Goal: Task Accomplishment & Management: Manage account settings

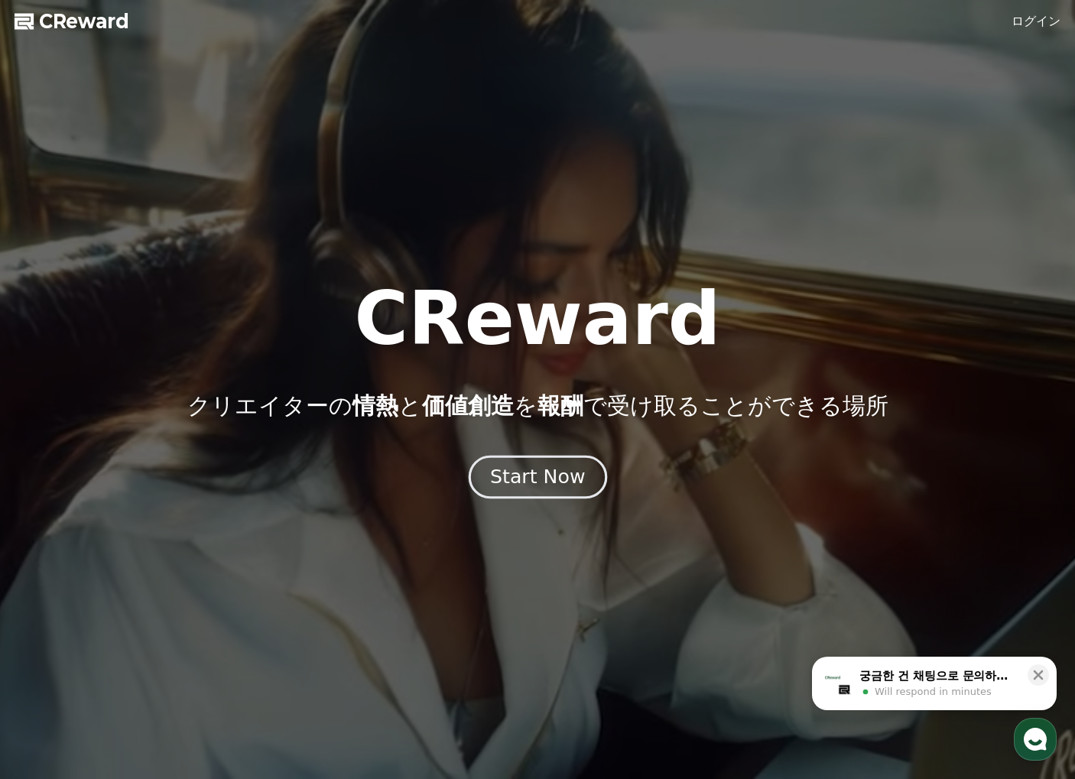
click at [558, 472] on div "Start Now" at bounding box center [537, 477] width 95 height 26
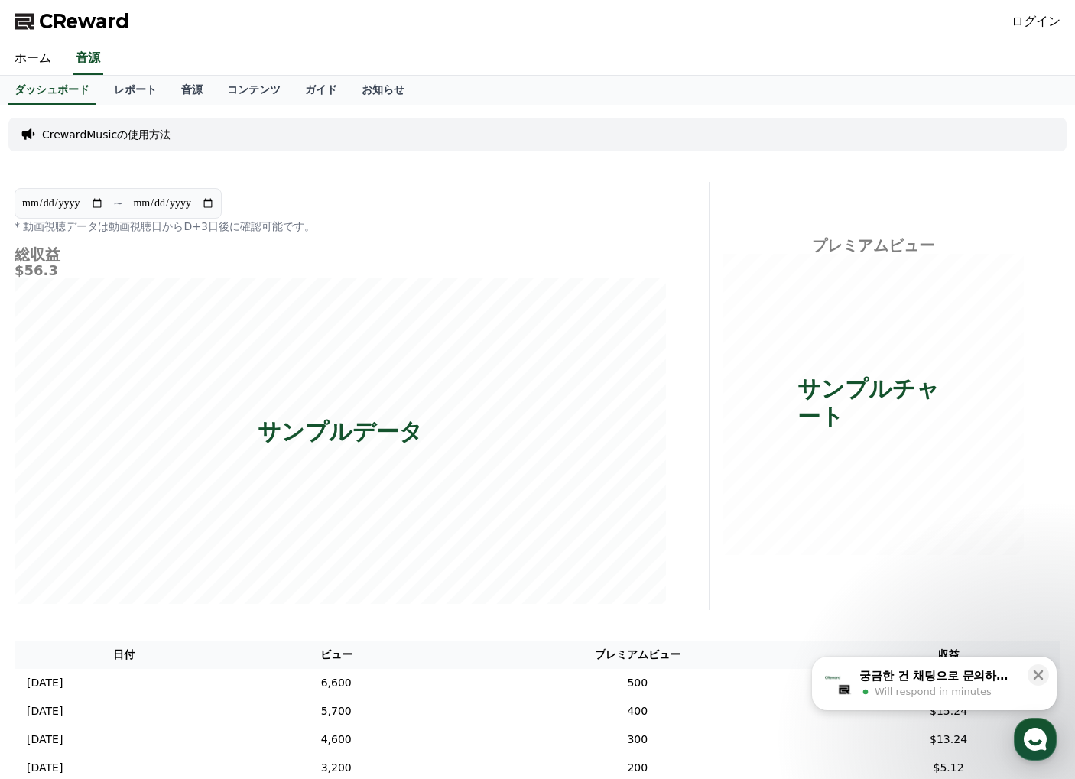
click at [955, 668] on div "궁금한 건 채팅으로 문의하세요" at bounding box center [939, 675] width 159 height 15
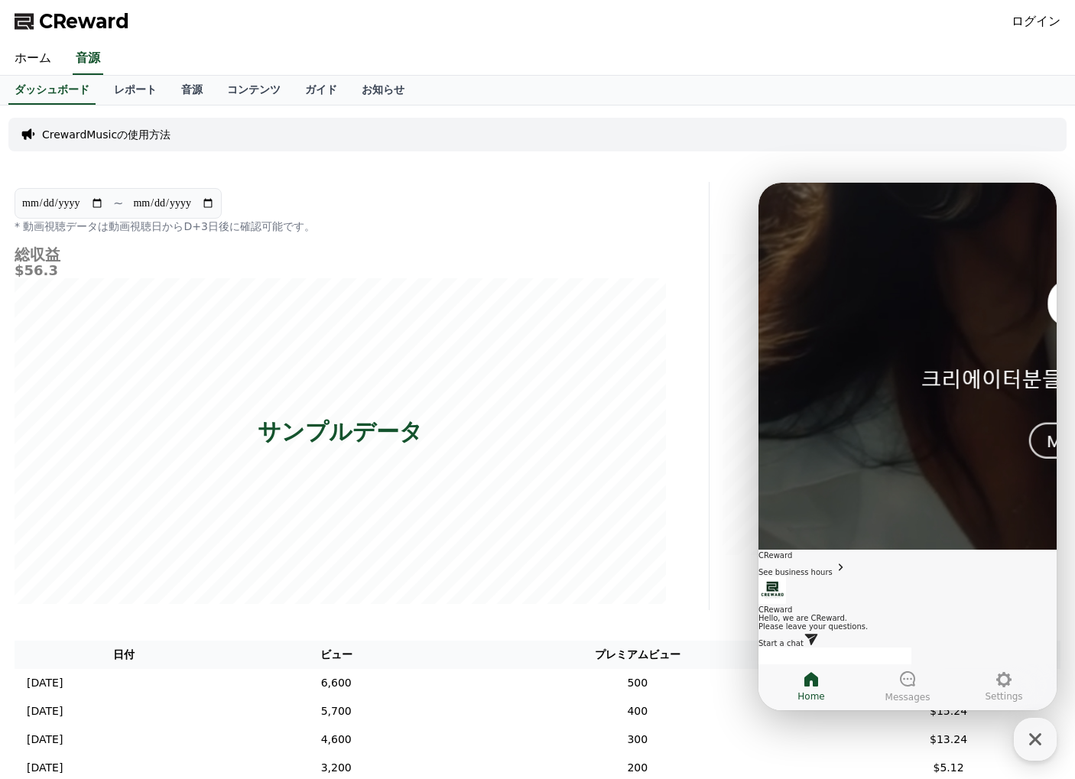
click at [786, 153] on div "CrewardMusicの使用方法" at bounding box center [537, 135] width 1058 height 46
click at [817, 49] on div "ホーム 音源" at bounding box center [537, 59] width 1071 height 32
click at [1046, 745] on icon "button" at bounding box center [1036, 740] width 28 height 28
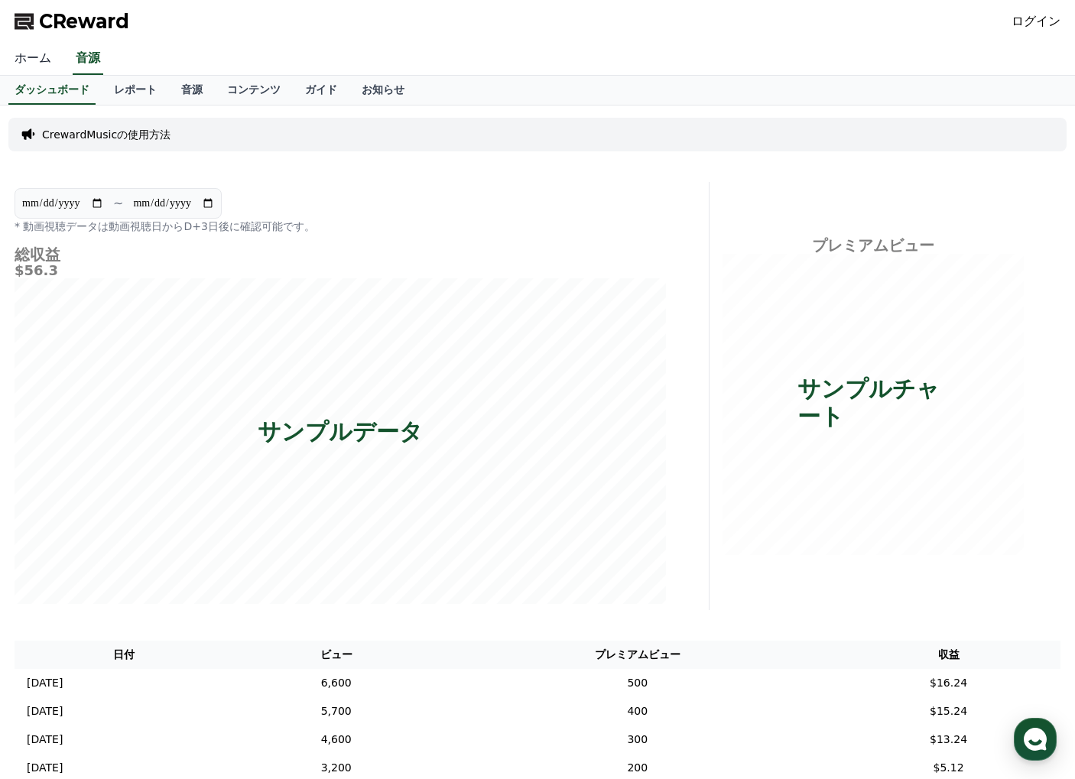
click at [34, 52] on link "ホーム" at bounding box center [32, 59] width 61 height 32
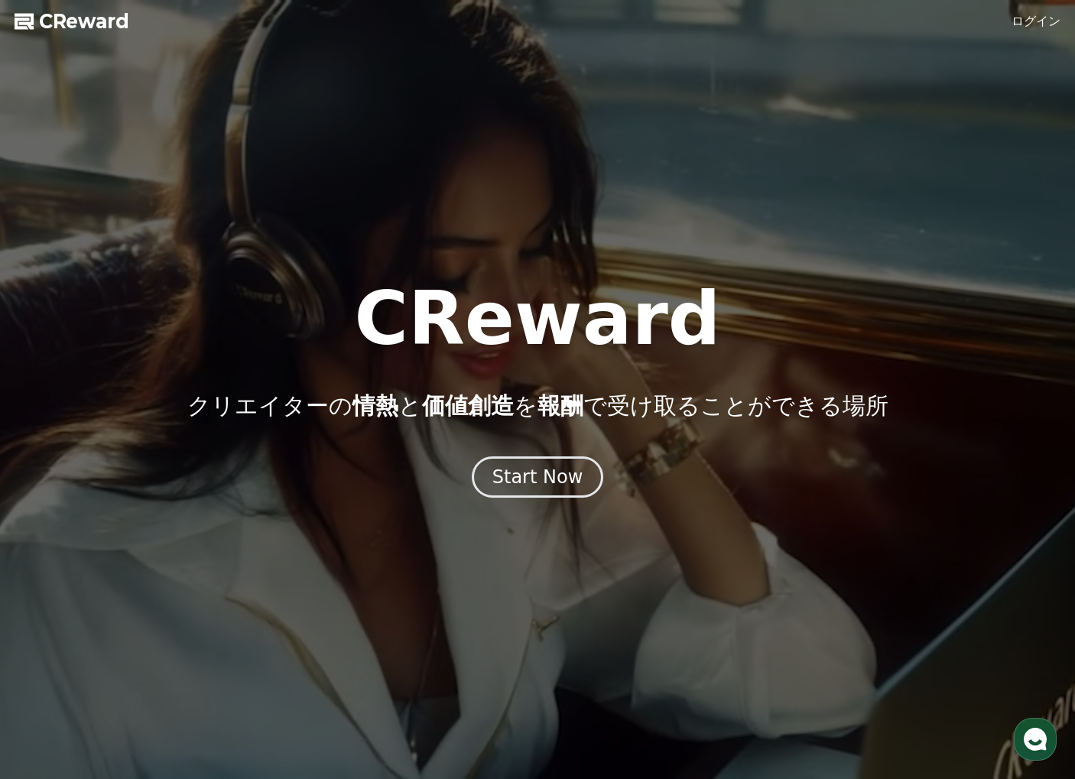
click at [1040, 23] on link "ログイン" at bounding box center [1036, 21] width 49 height 18
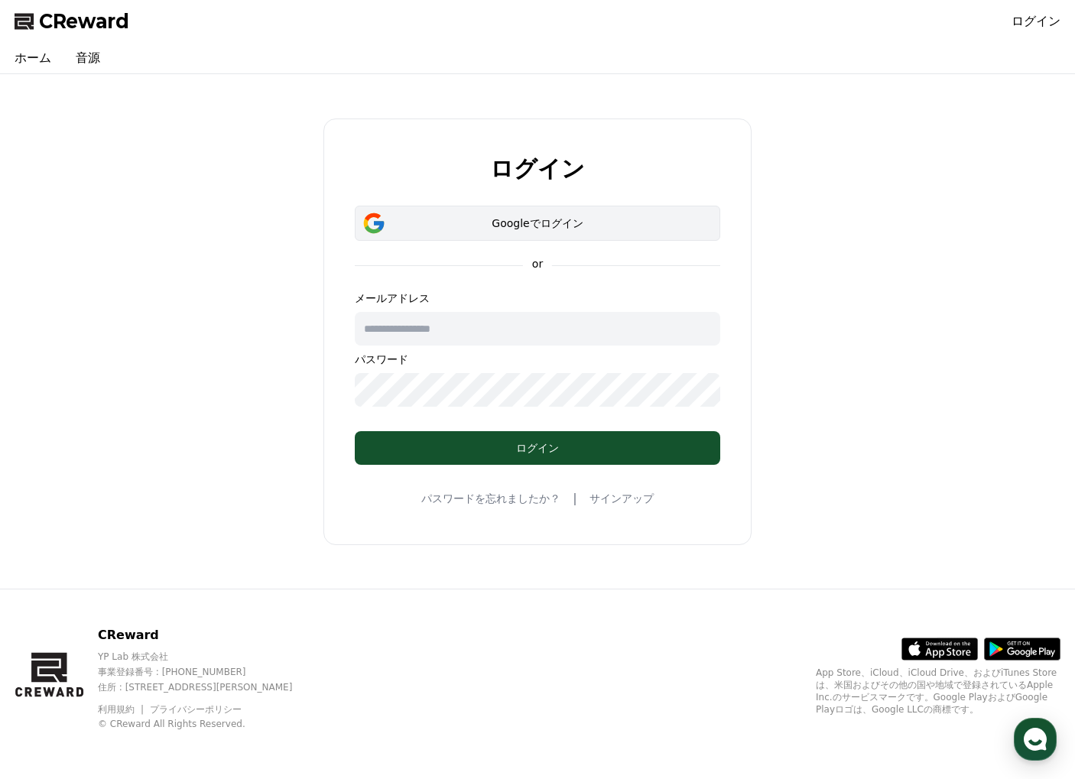
click at [542, 217] on div "Googleでログイン" at bounding box center [537, 223] width 321 height 15
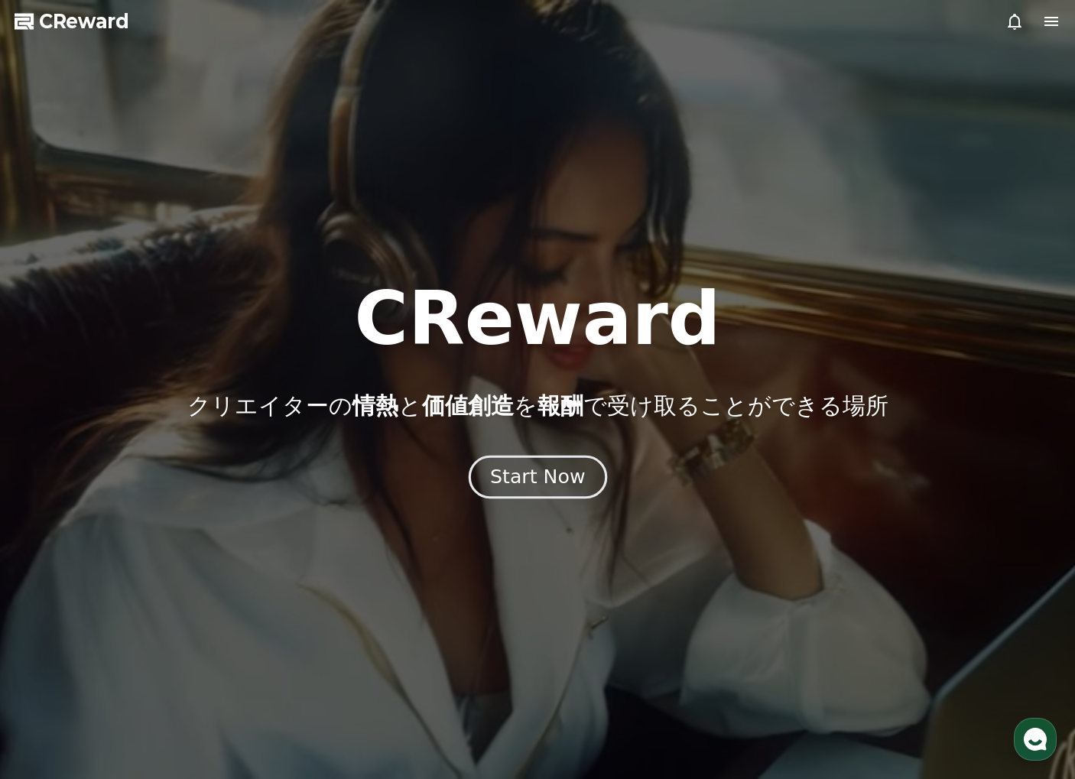
click at [548, 481] on div "Start Now" at bounding box center [537, 477] width 95 height 26
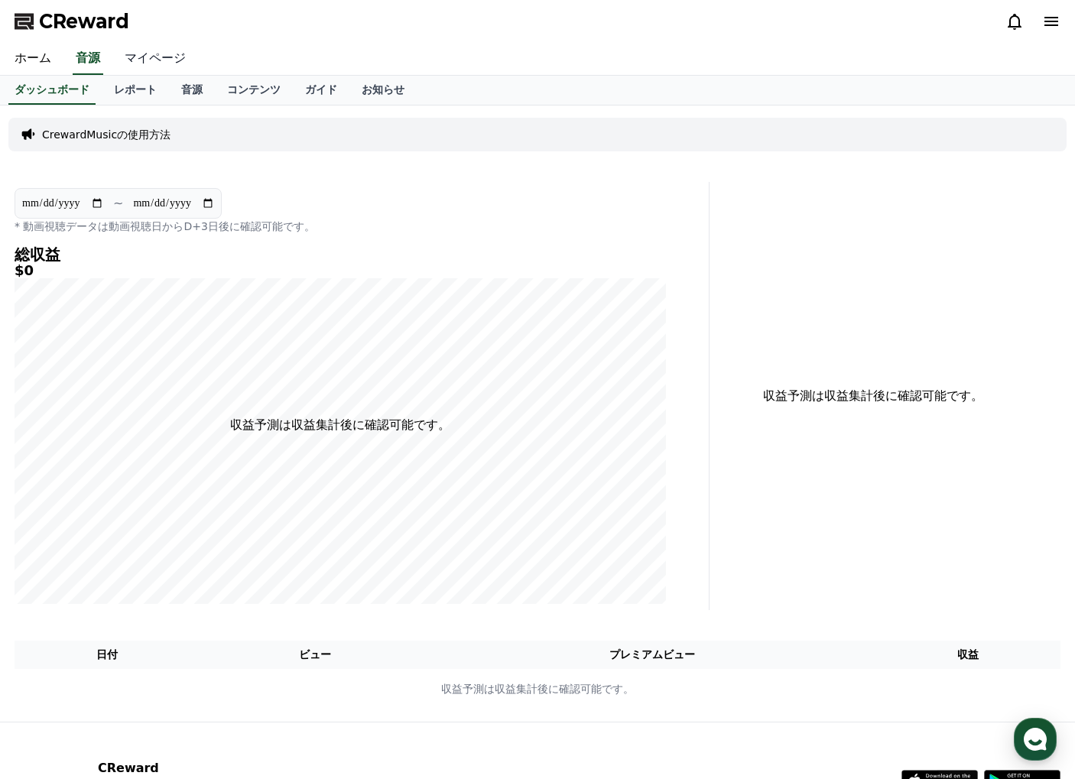
click at [159, 57] on link "マイページ" at bounding box center [155, 59] width 86 height 32
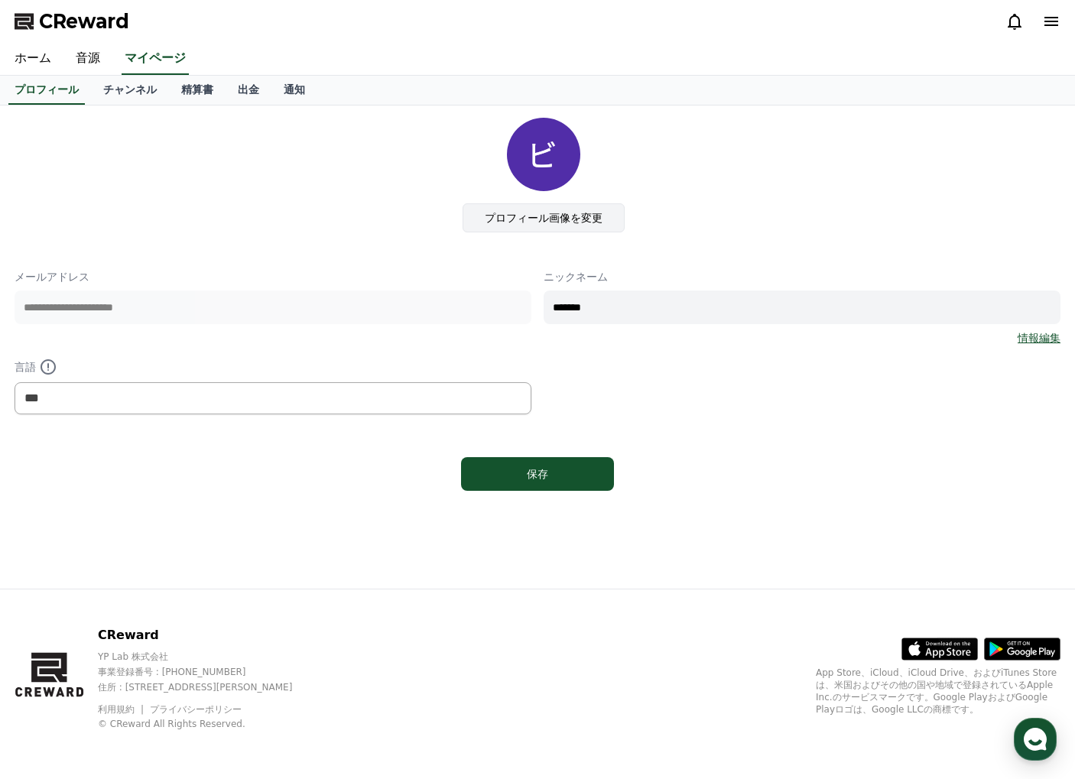
click at [550, 212] on label "プロフィール画像を変更" at bounding box center [544, 217] width 162 height 29
click at [0, 0] on input "プロフィール画像を変更" at bounding box center [0, 0] width 0 height 0
click at [688, 308] on input "*******" at bounding box center [802, 308] width 517 height 34
type input "*"
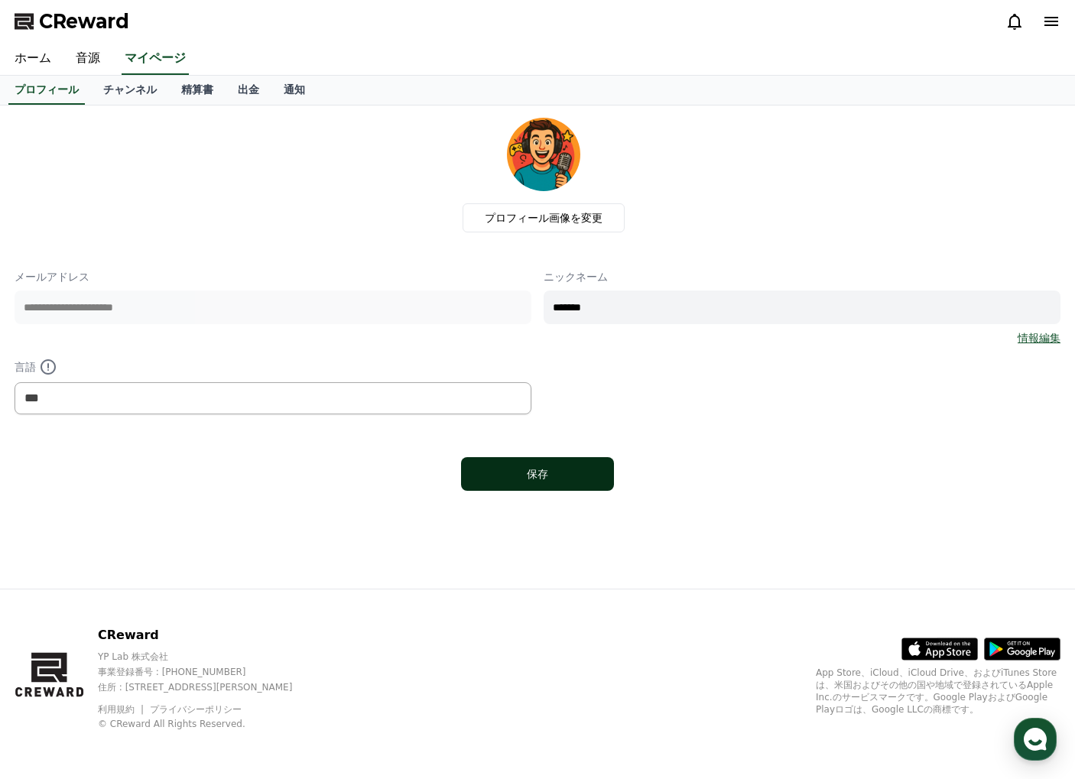
type input "*******"
click at [567, 481] on button "保存" at bounding box center [537, 474] width 153 height 34
click at [143, 91] on link "チャンネル" at bounding box center [130, 90] width 78 height 29
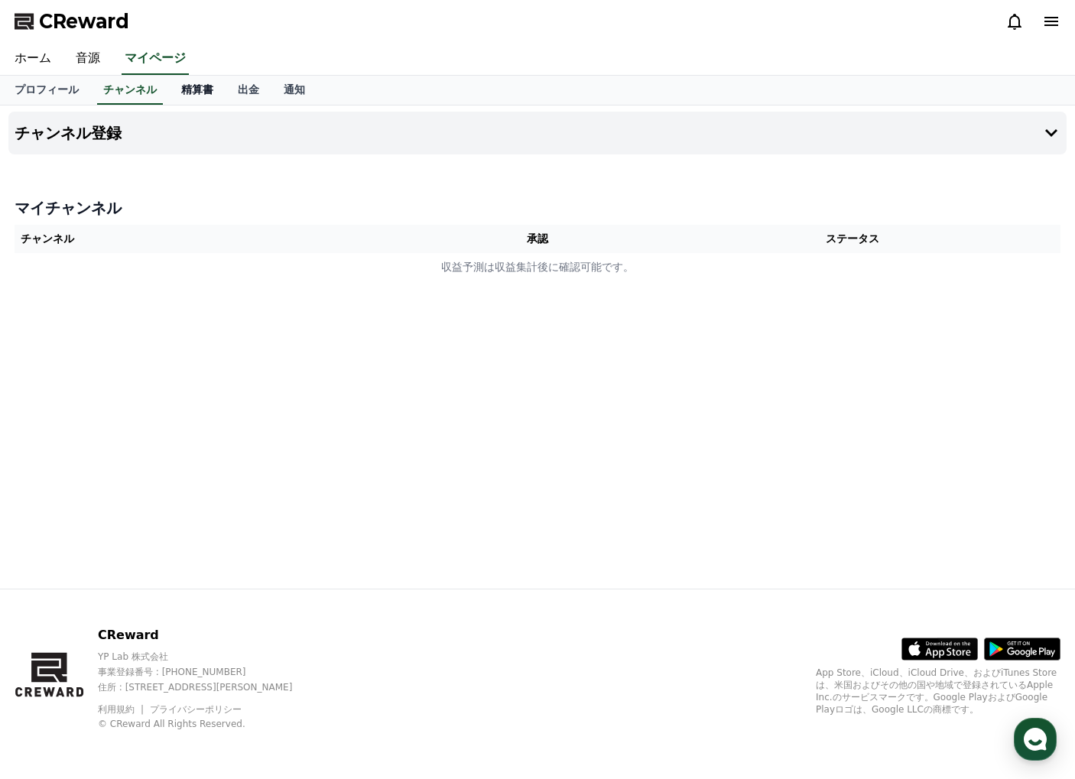
click at [198, 90] on link "精算書" at bounding box center [197, 90] width 57 height 29
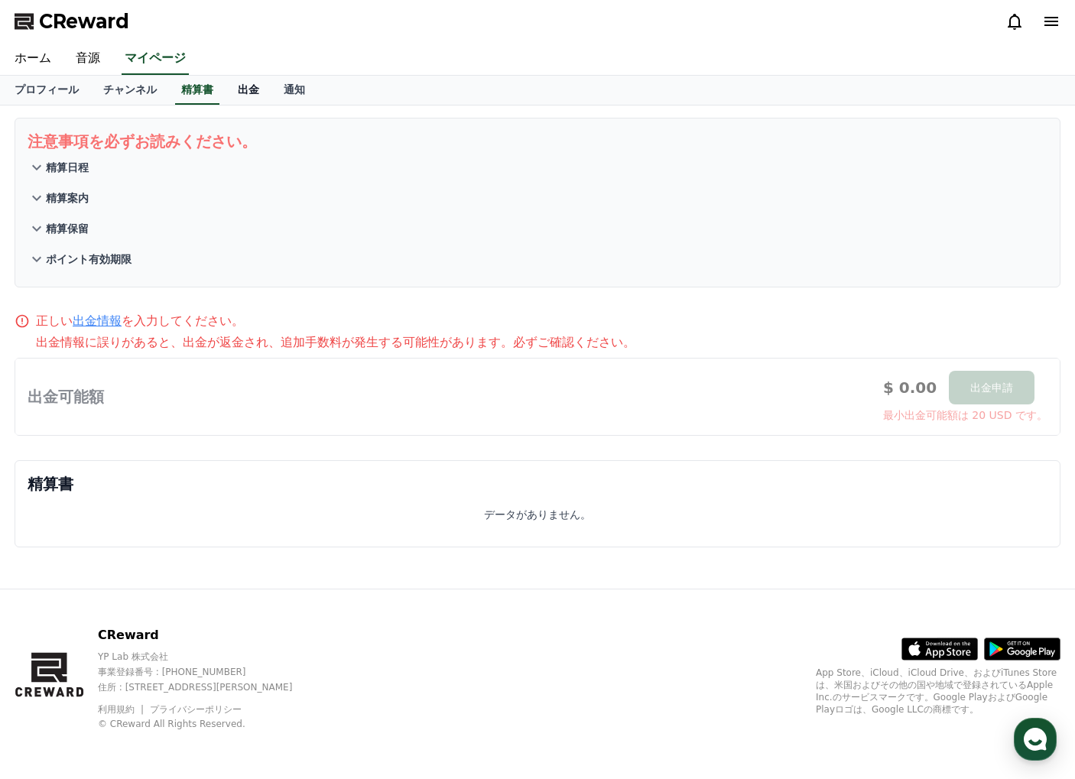
click at [251, 86] on link "出金" at bounding box center [249, 90] width 46 height 29
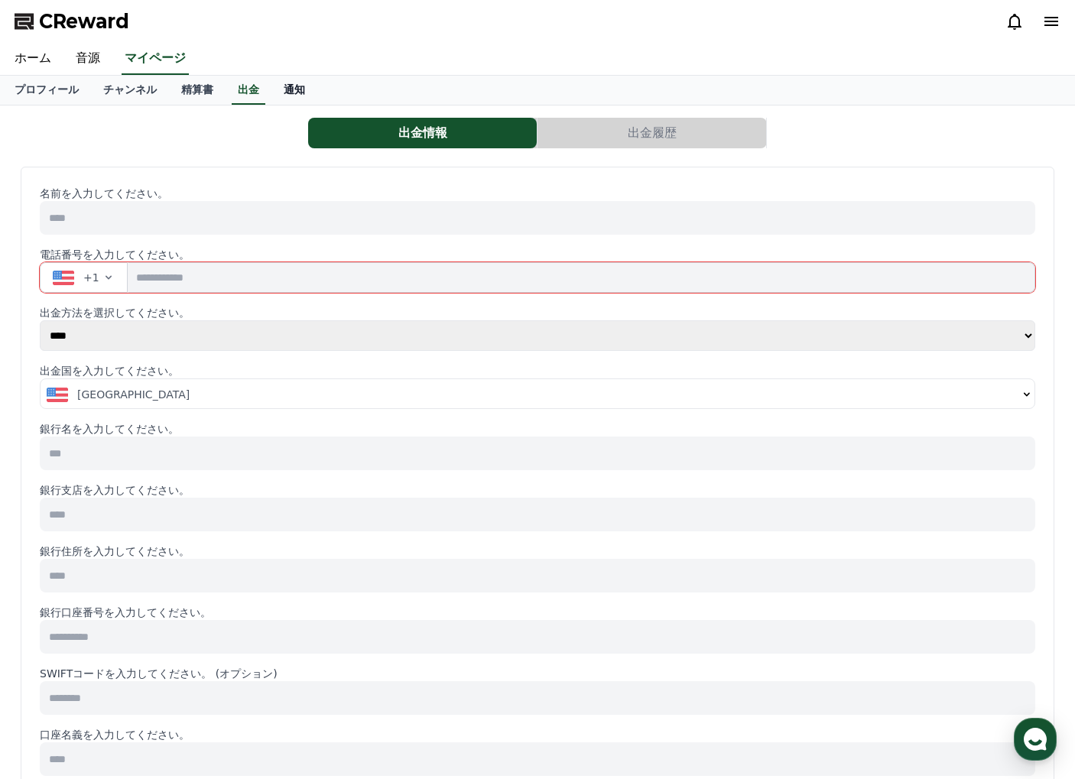
click at [297, 89] on link "通知" at bounding box center [294, 90] width 46 height 29
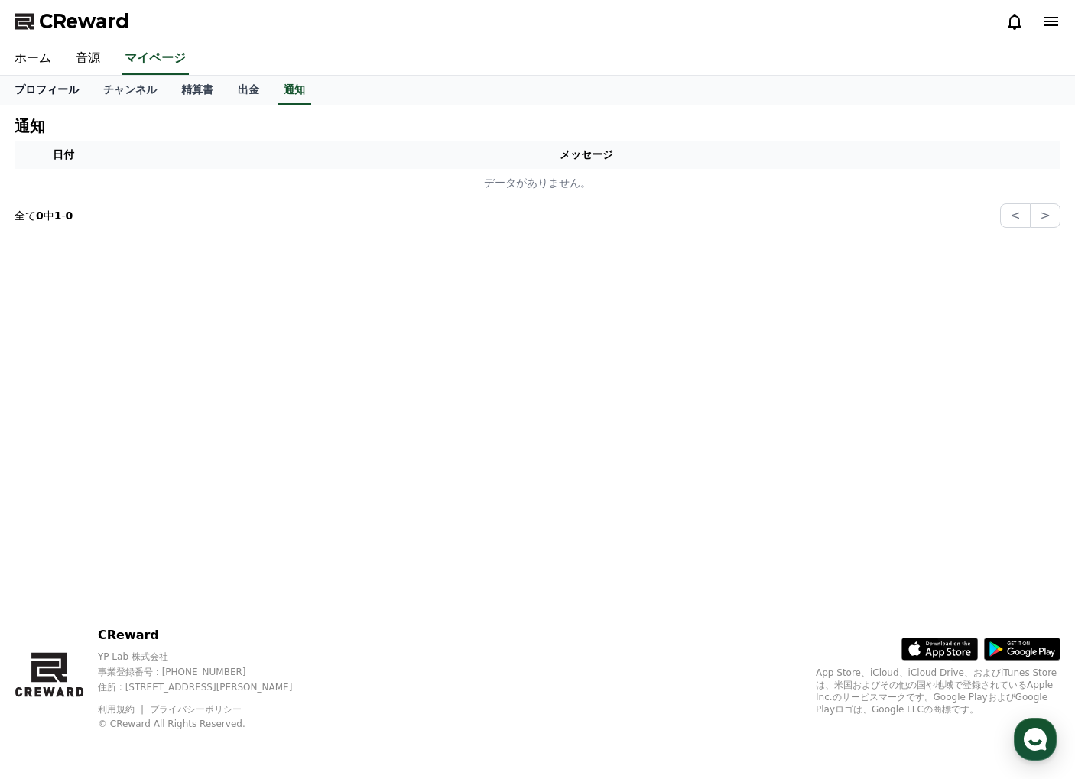
click at [37, 90] on link "プロフィール" at bounding box center [46, 90] width 89 height 29
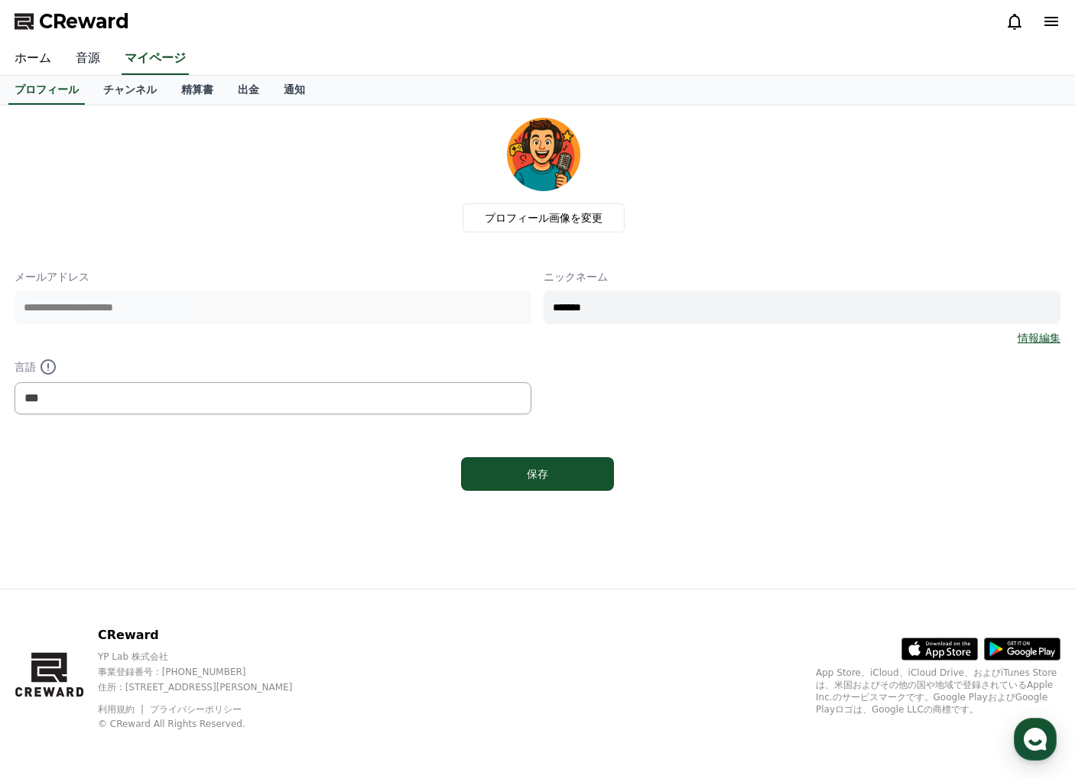
click at [99, 55] on link "音源" at bounding box center [87, 59] width 49 height 32
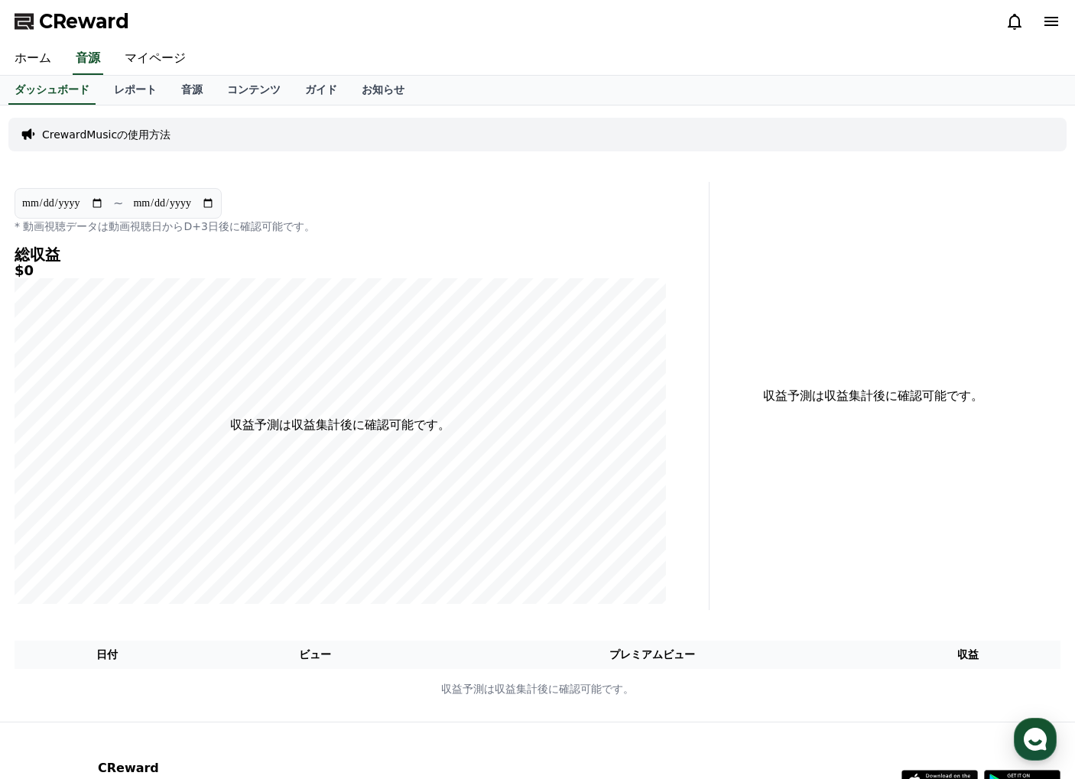
click at [132, 133] on p "CrewardMusicの使用方法" at bounding box center [106, 134] width 128 height 15
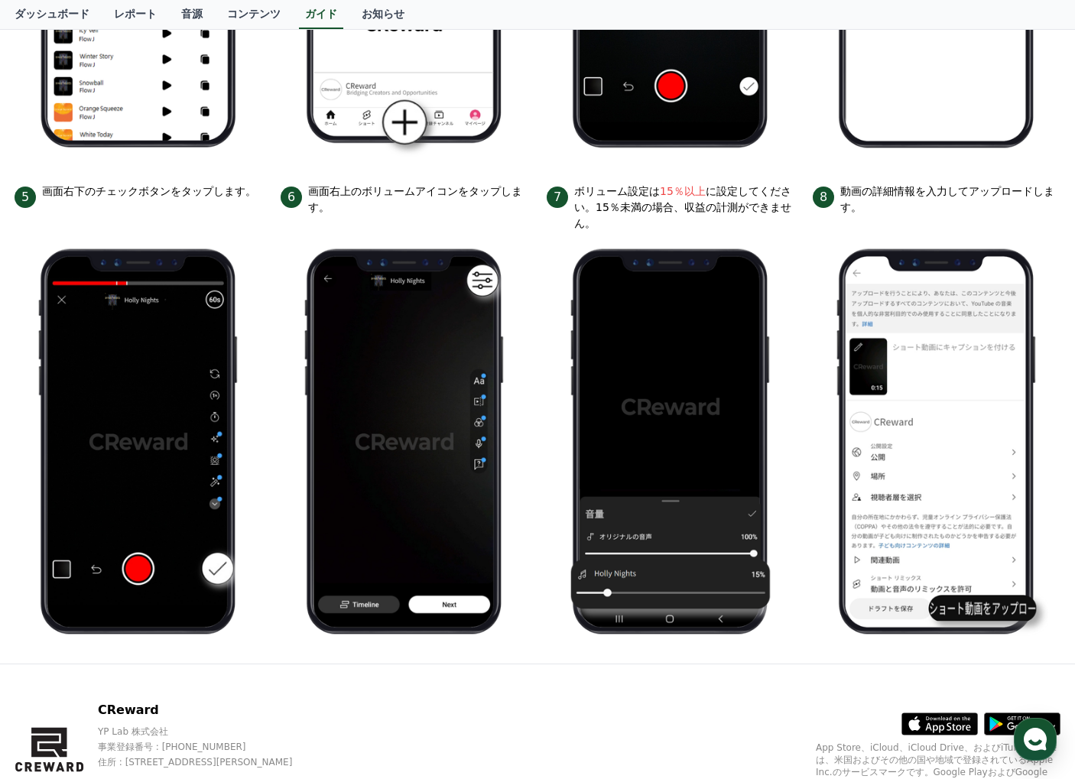
scroll to position [658, 0]
